Goal: Task Accomplishment & Management: Use online tool/utility

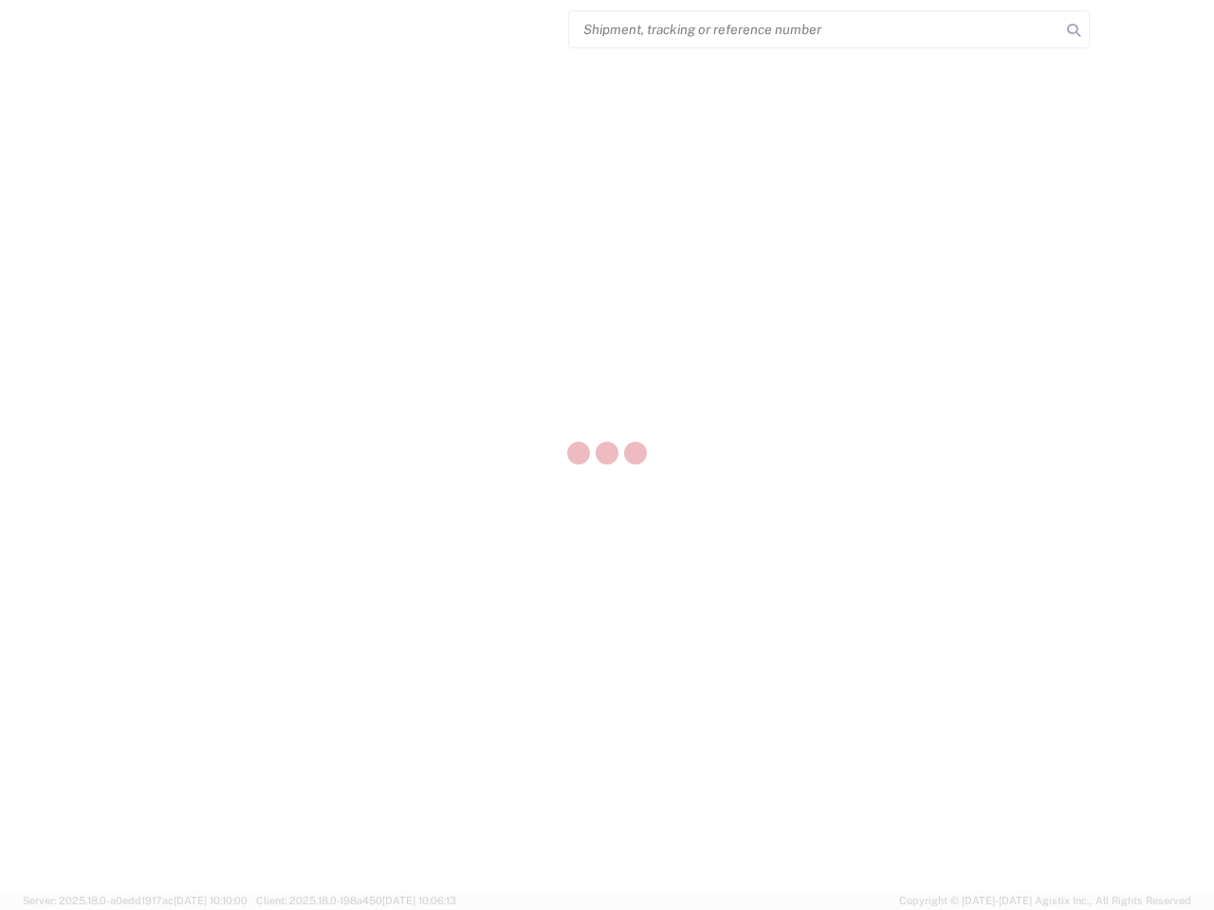
select select "US"
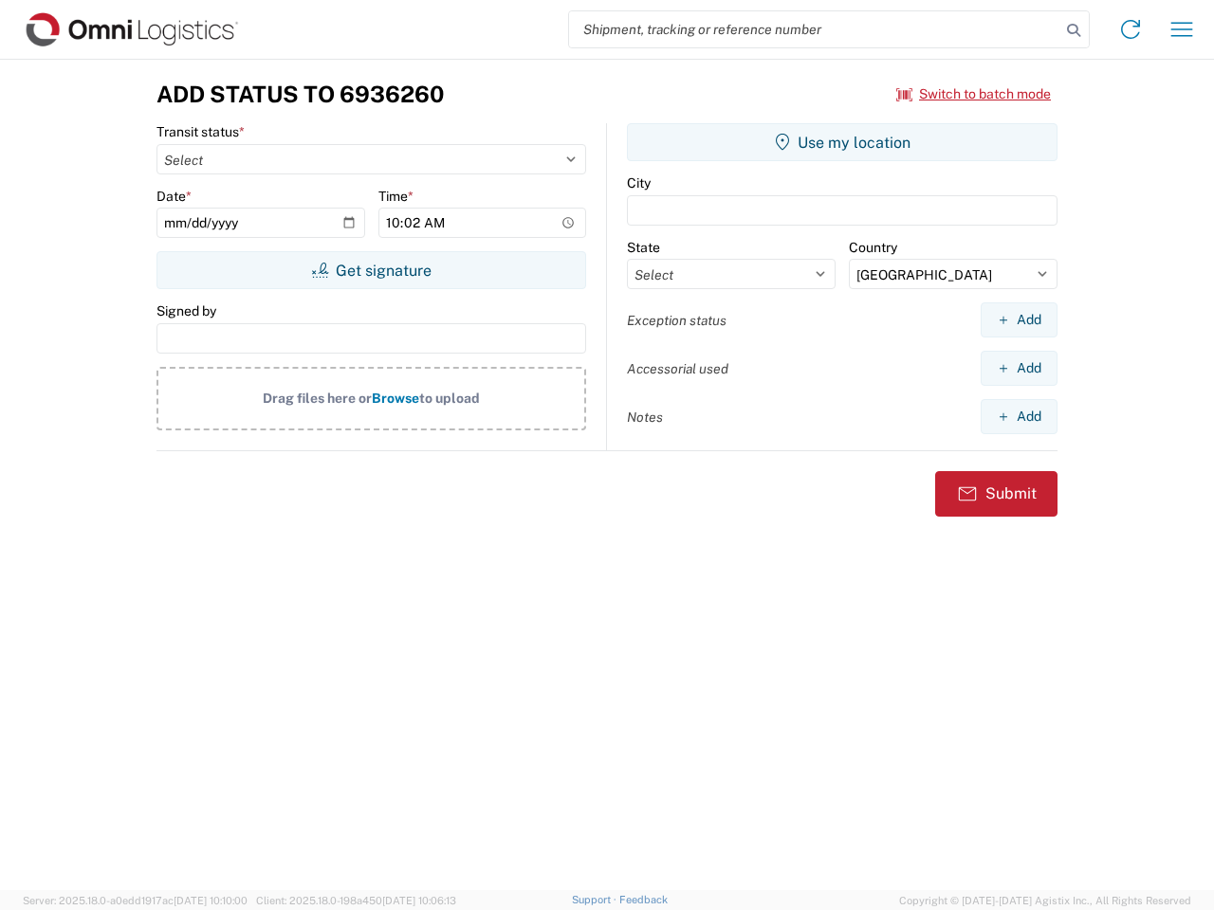
click at [815, 29] on input "search" at bounding box center [814, 29] width 491 height 36
click at [1073, 30] on icon at bounding box center [1073, 30] width 27 height 27
click at [1130, 29] on icon at bounding box center [1130, 29] width 30 height 30
click at [1181, 29] on icon "button" at bounding box center [1182, 29] width 22 height 14
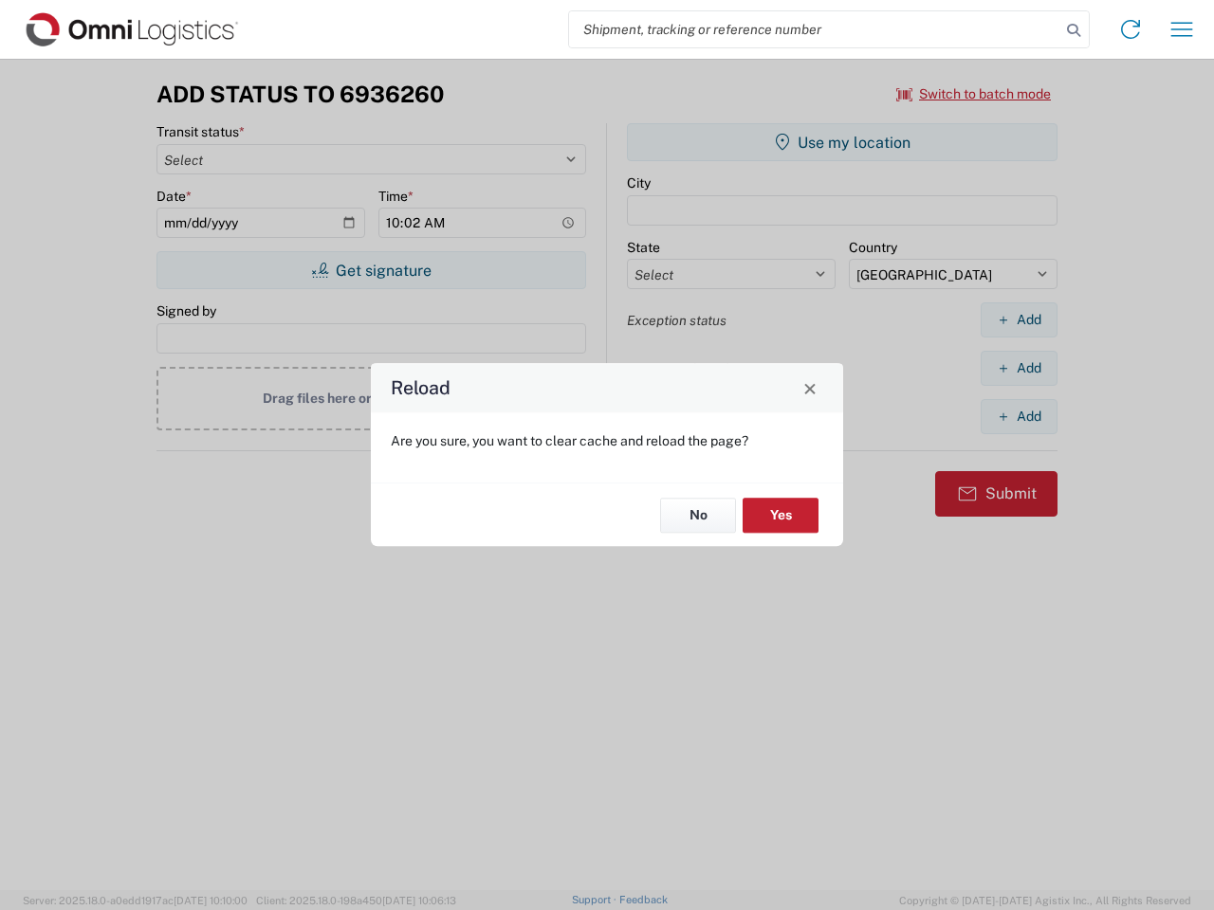
click at [842, 142] on div "Reload Are you sure, you want to clear cache and reload the page? No Yes" at bounding box center [607, 455] width 1214 height 910
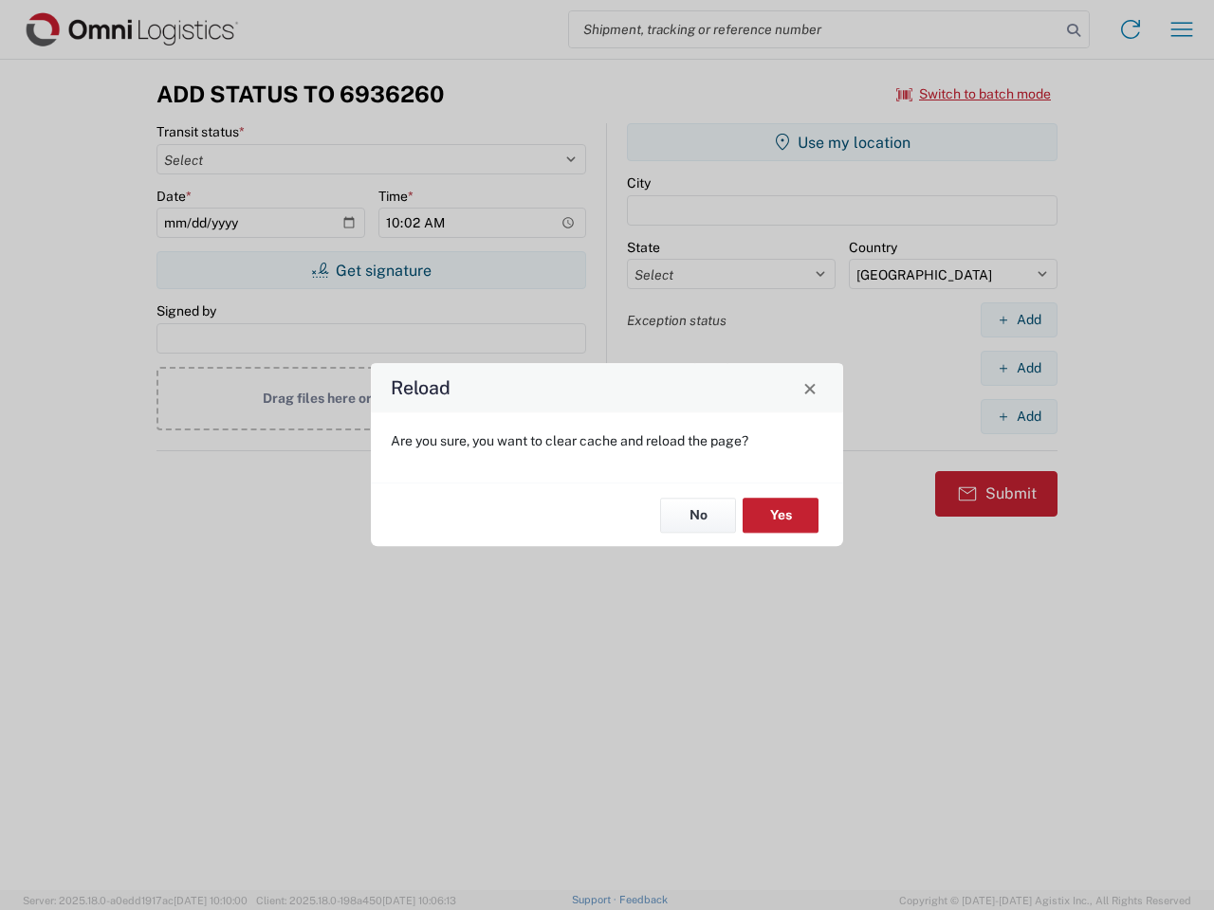
click at [1018, 320] on div "Reload Are you sure, you want to clear cache and reload the page? No Yes" at bounding box center [607, 455] width 1214 height 910
click at [1018, 368] on div "Reload Are you sure, you want to clear cache and reload the page? No Yes" at bounding box center [607, 455] width 1214 height 910
click at [1018, 416] on div "Reload Are you sure, you want to clear cache and reload the page? No Yes" at bounding box center [607, 455] width 1214 height 910
